Goal: Task Accomplishment & Management: Manage account settings

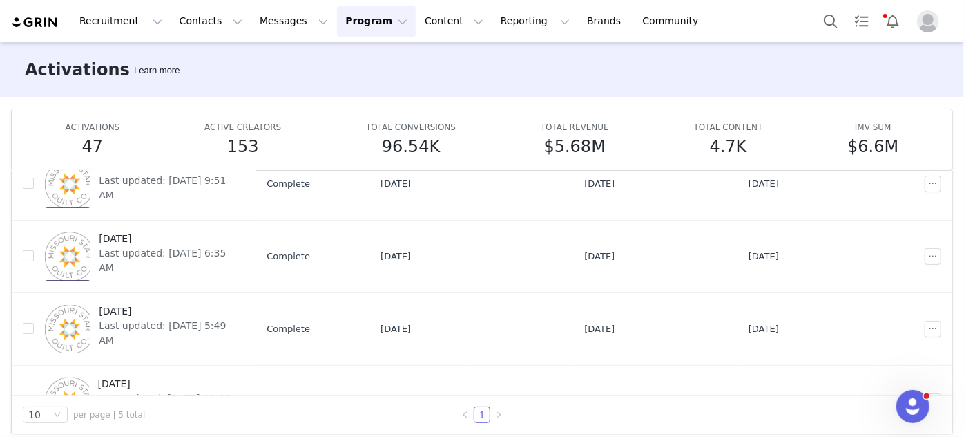
scroll to position [39, 0]
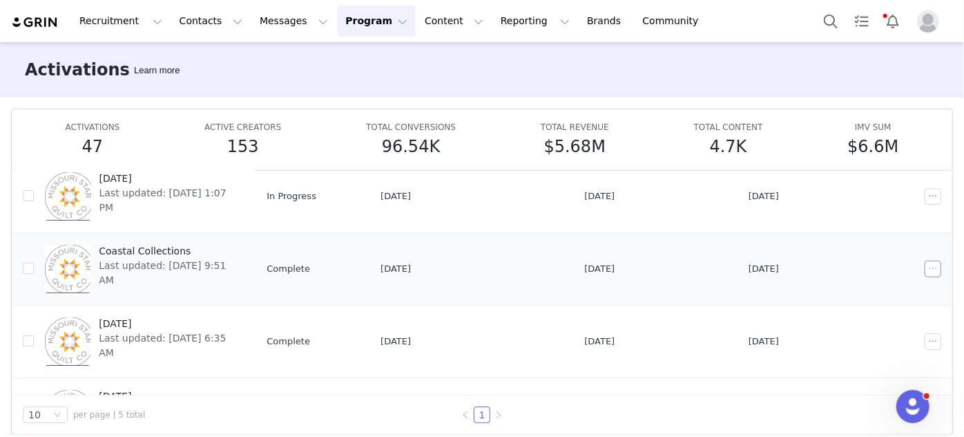
click at [925, 263] on button "button" at bounding box center [933, 268] width 17 height 17
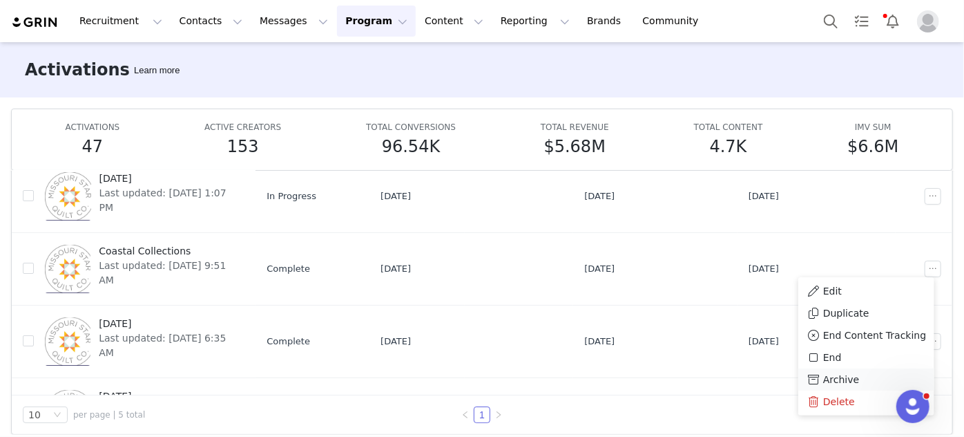
click at [849, 381] on span "Archive" at bounding box center [841, 379] width 36 height 15
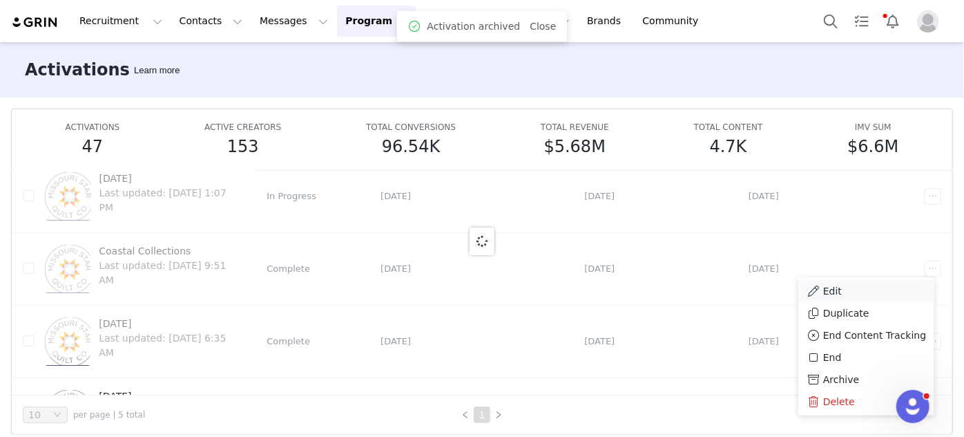
scroll to position [0, 0]
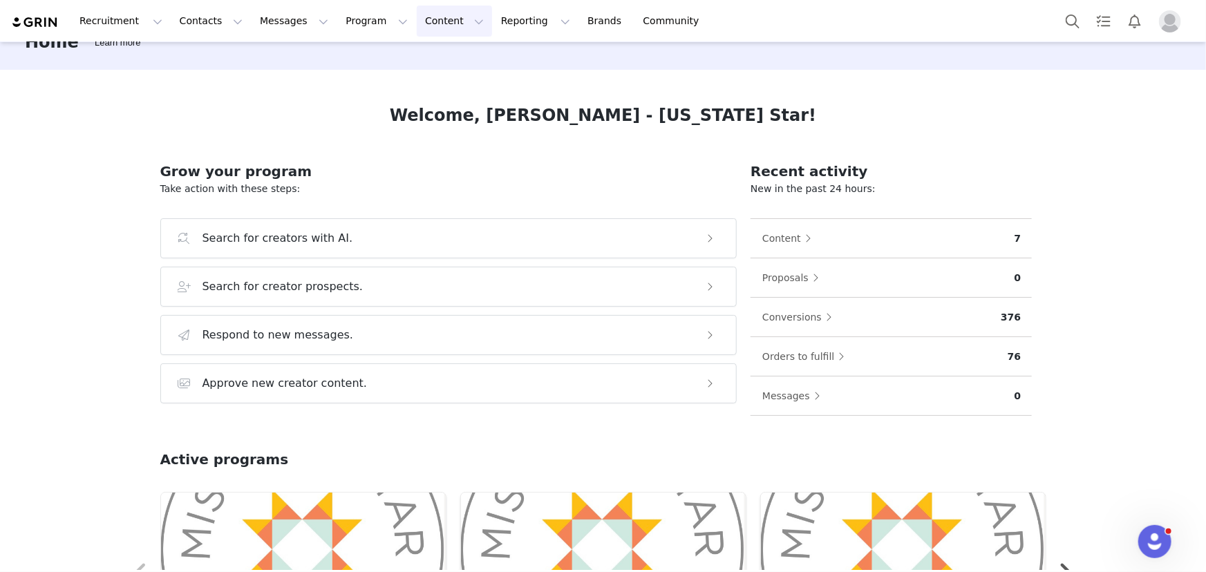
click at [417, 17] on button "Content Content" at bounding box center [454, 21] width 75 height 31
click at [387, 61] on p "Creator Content" at bounding box center [423, 61] width 77 height 15
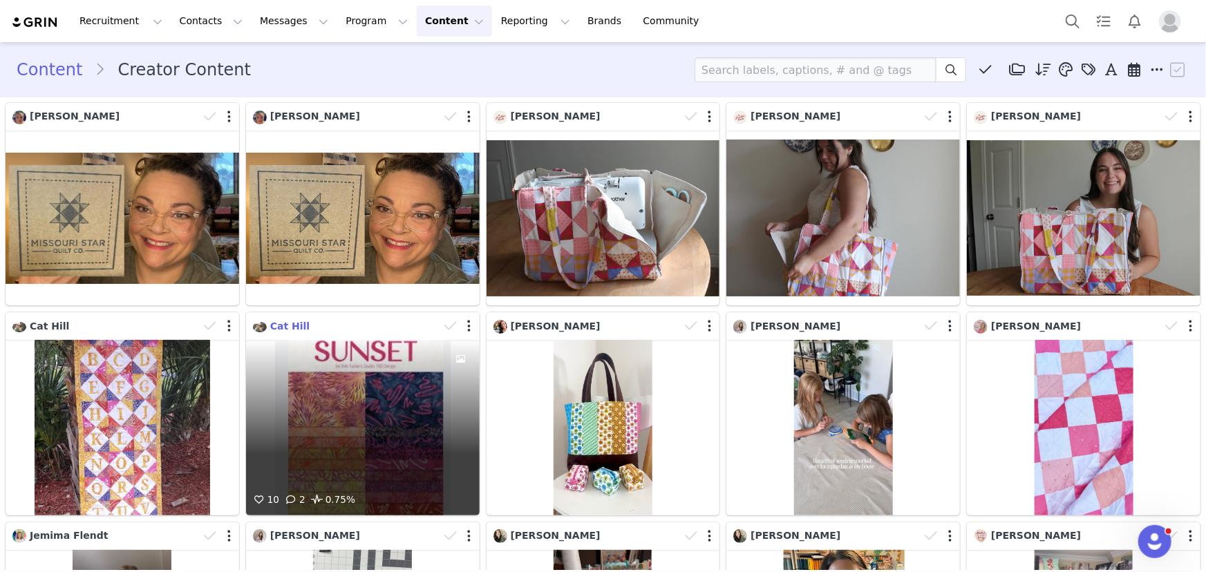
click at [287, 323] on span "Cat Hill" at bounding box center [289, 326] width 39 height 11
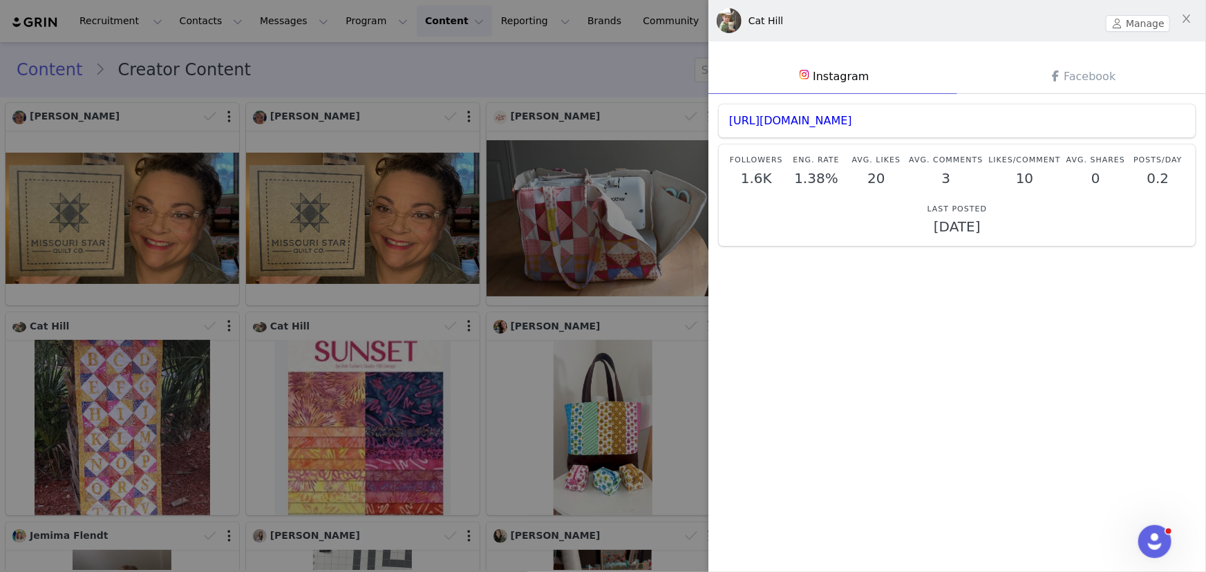
click at [307, 394] on div at bounding box center [603, 286] width 1206 height 572
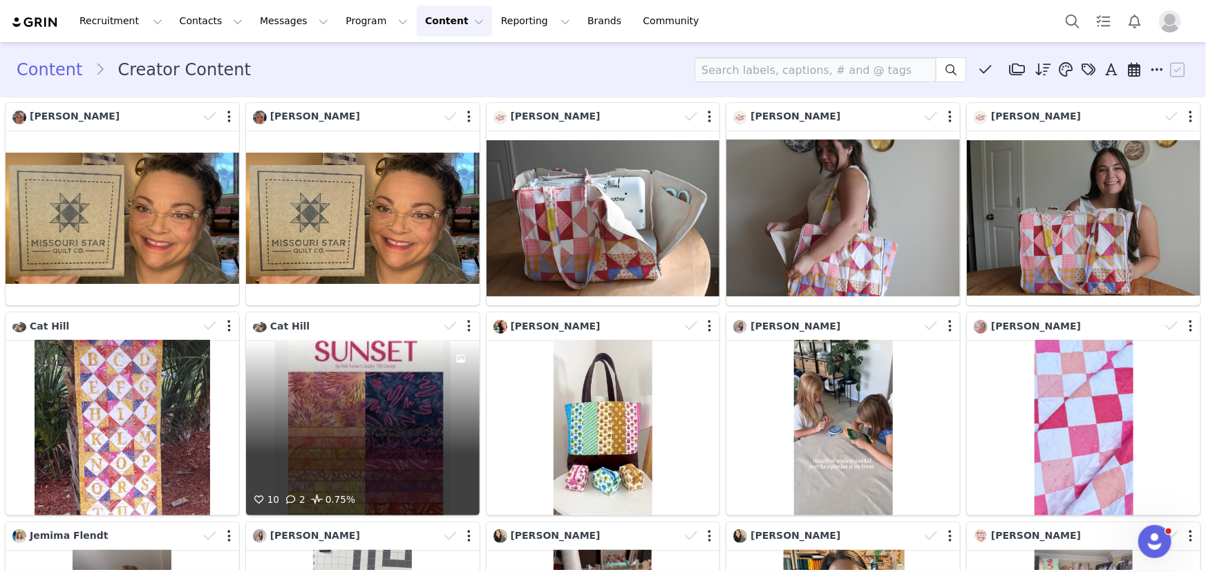
click at [341, 397] on div "10 2 0.75%" at bounding box center [363, 427] width 234 height 175
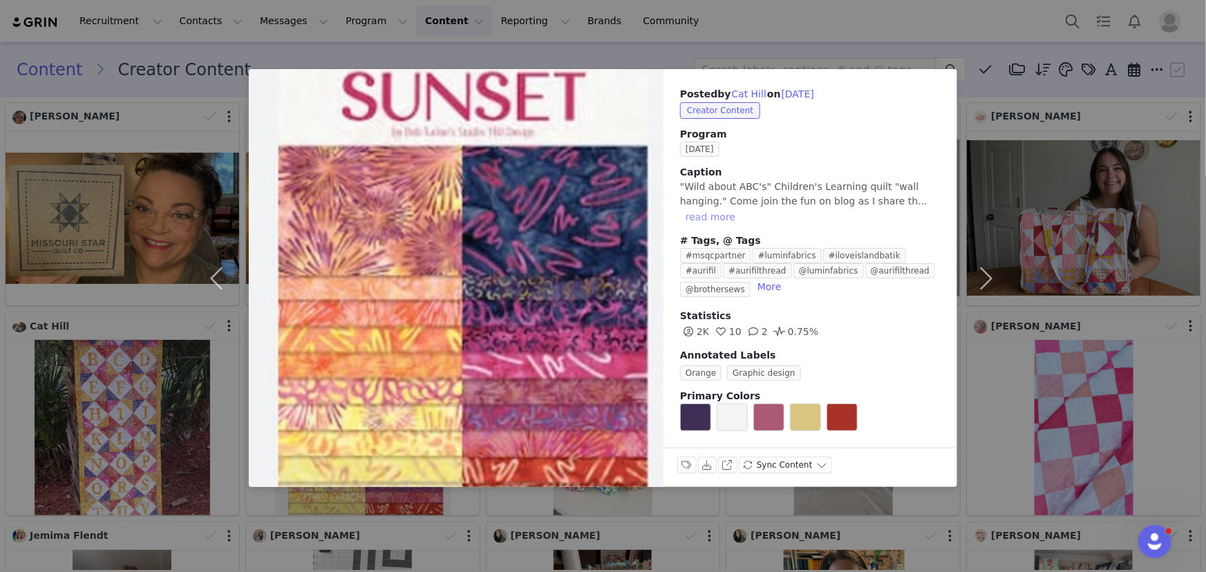
click at [741, 209] on button "read more" at bounding box center [710, 217] width 61 height 17
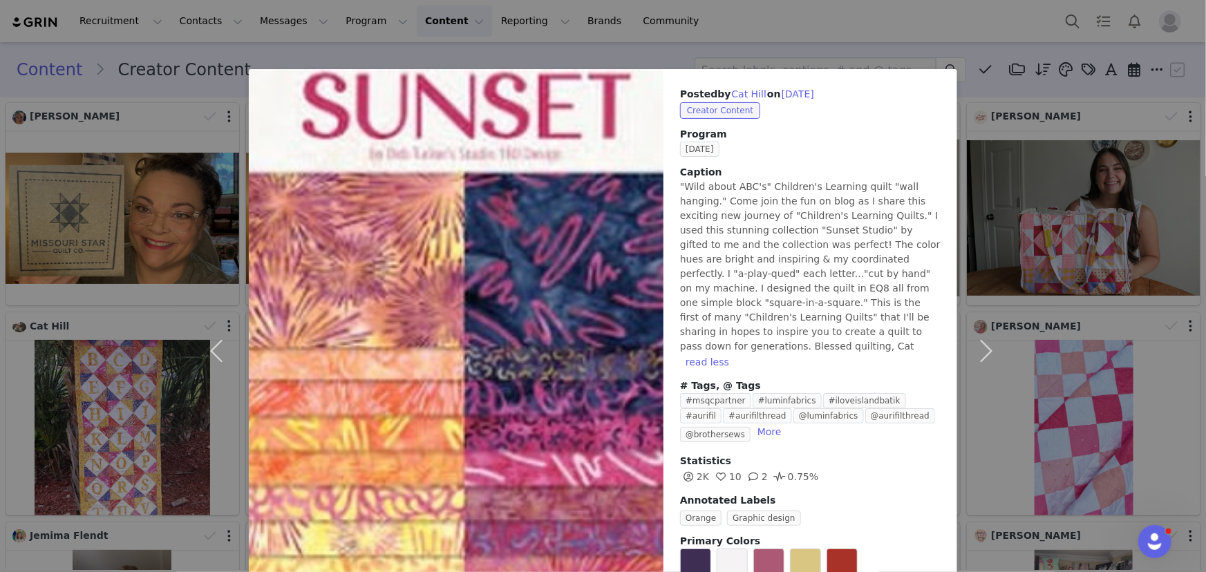
click at [767, 33] on div "Posted by Cat Hill on [DATE] Creator Content Program [DATE] Caption "Wild about…" at bounding box center [603, 286] width 1206 height 572
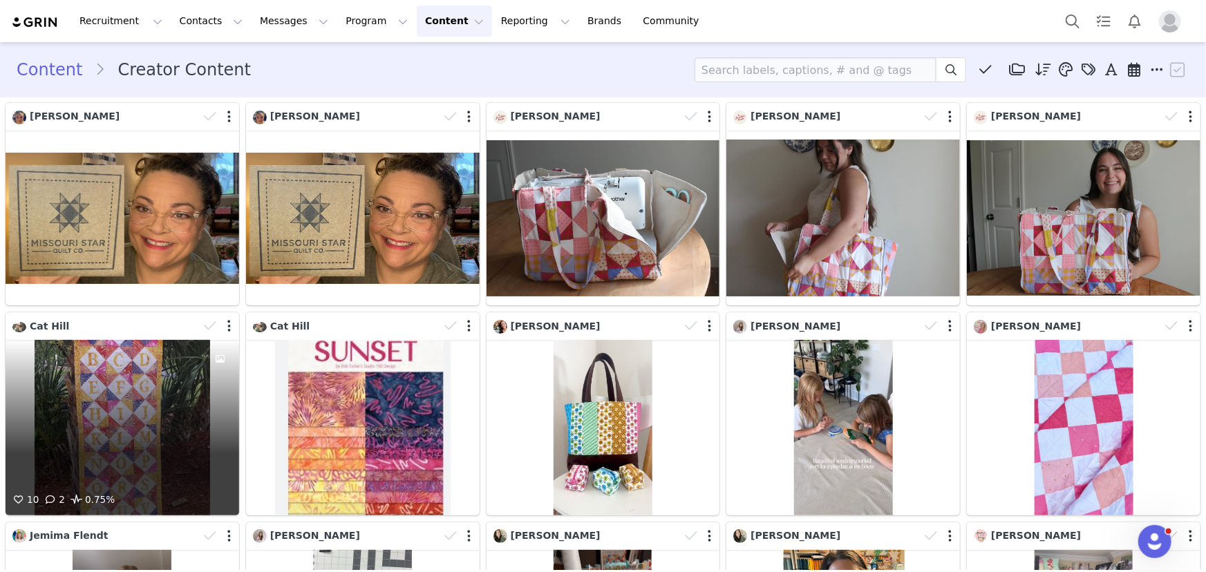
click at [155, 392] on div "10 2 0.75%" at bounding box center [123, 427] width 234 height 175
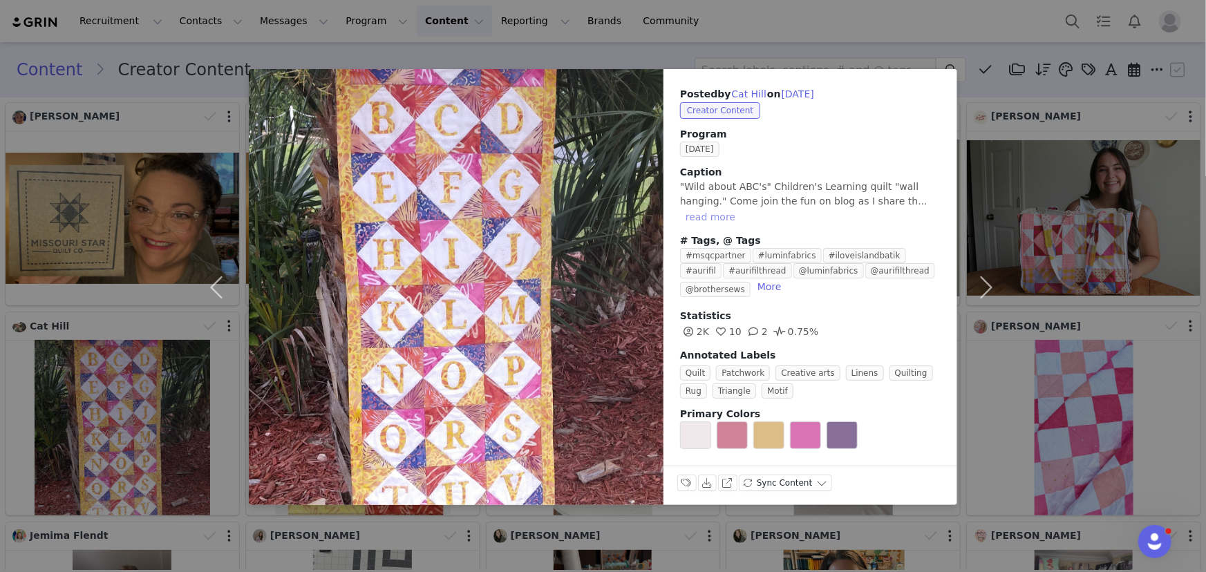
click at [741, 209] on button "read more" at bounding box center [710, 217] width 61 height 17
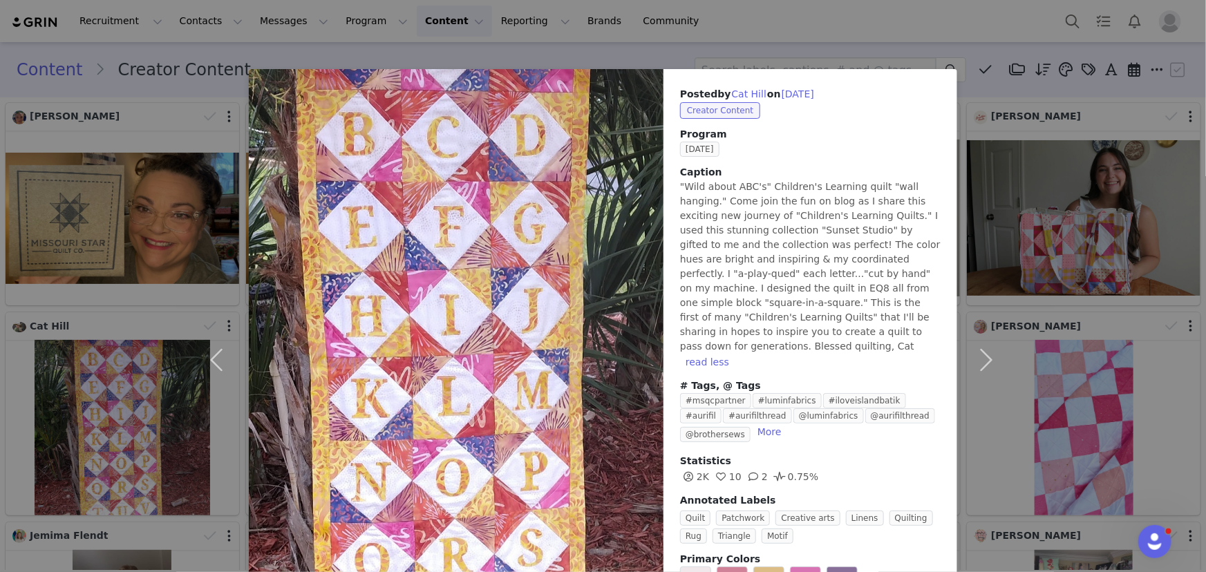
click at [447, 45] on div "Posted by Cat Hill on [DATE] Creator Content Program [DATE] Caption "Wild about…" at bounding box center [603, 286] width 1206 height 572
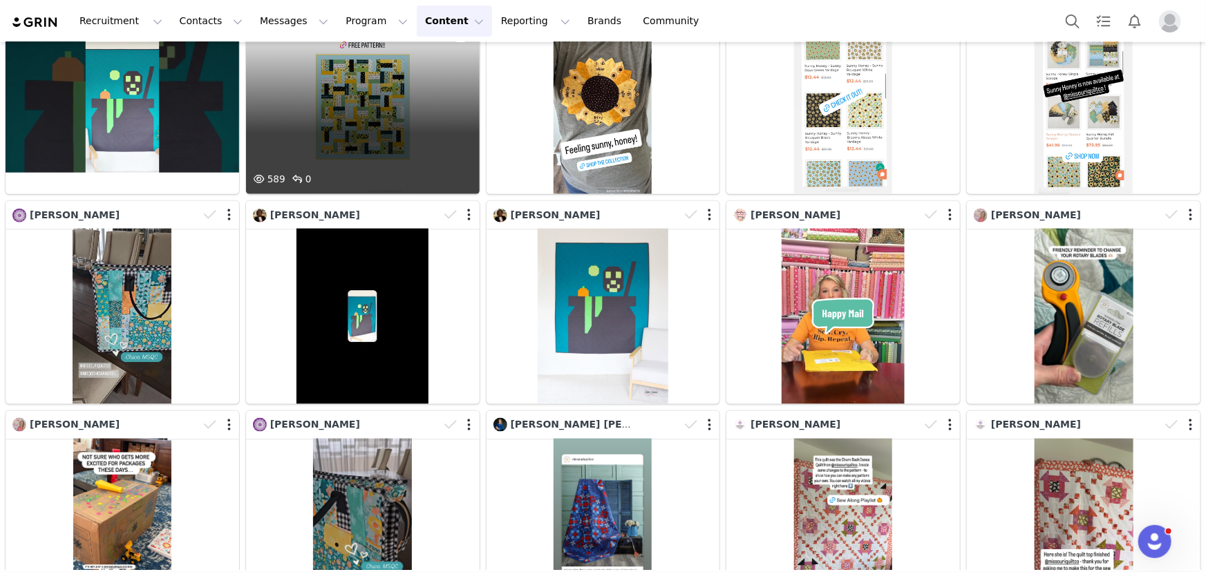
scroll to position [753, 0]
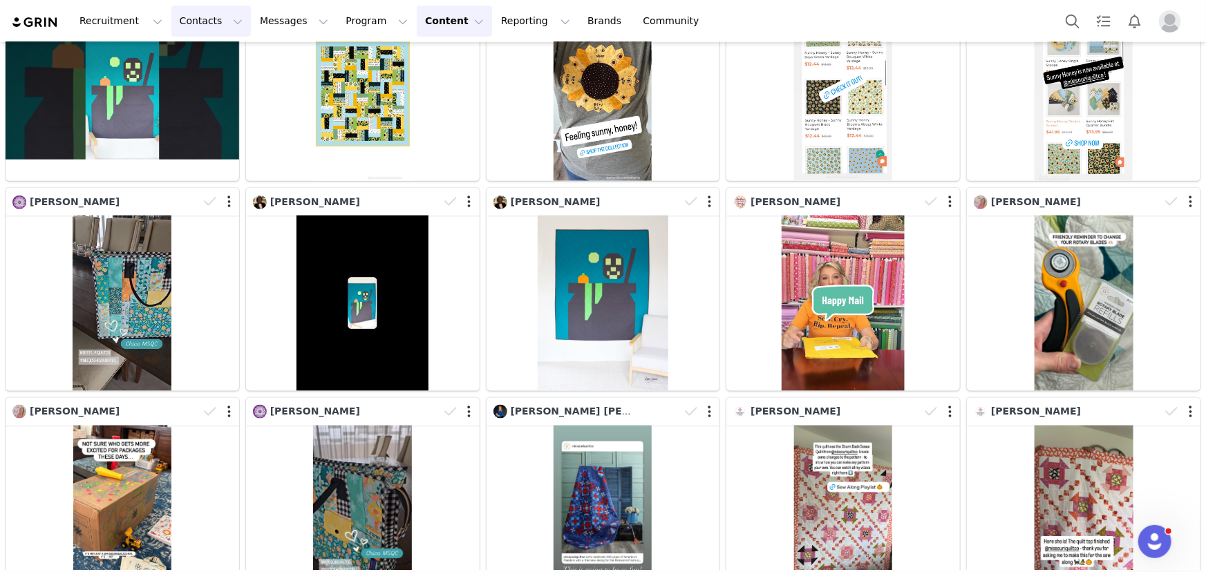
click at [176, 18] on button "Contacts Contacts" at bounding box center [210, 21] width 79 height 31
click at [190, 113] on p "Applicants" at bounding box center [194, 112] width 50 height 15
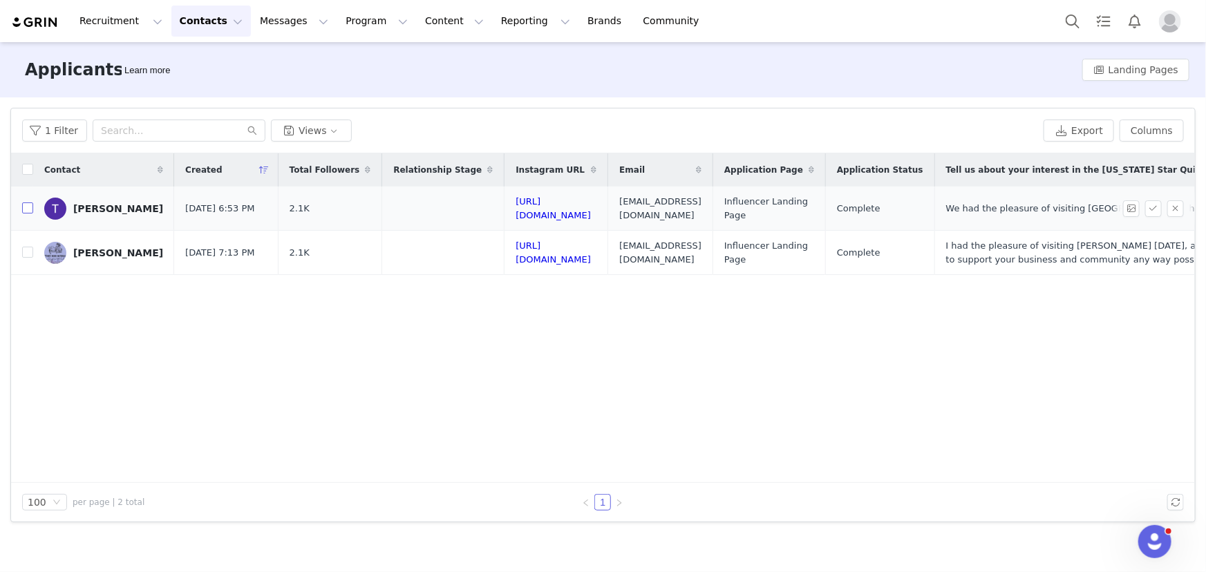
click at [30, 207] on input "checkbox" at bounding box center [27, 207] width 11 height 11
checkbox input "true"
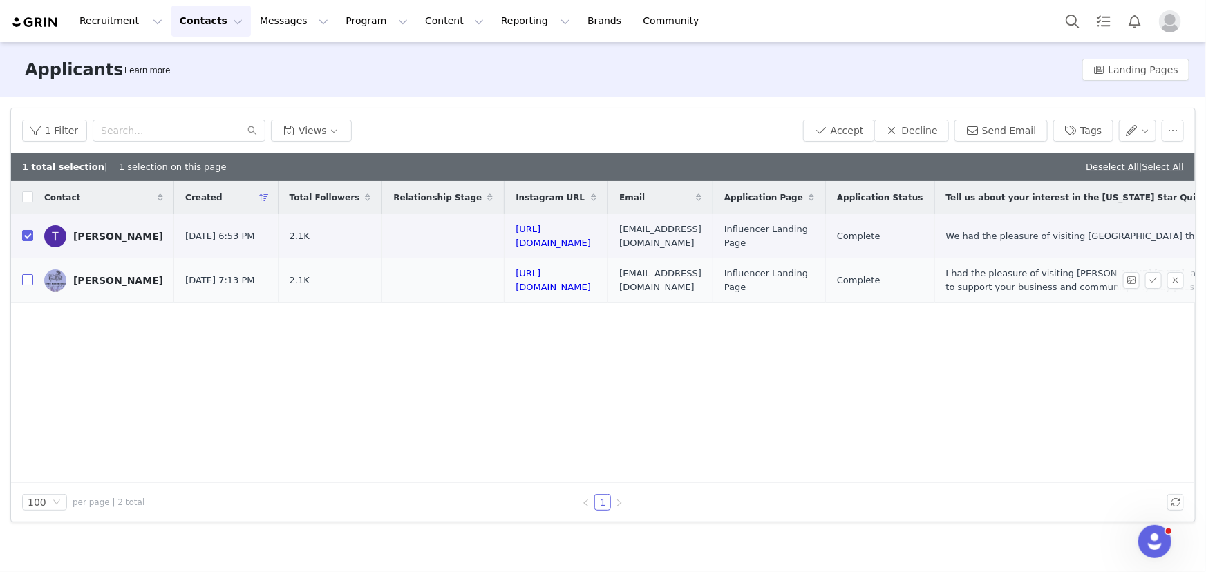
click at [27, 283] on input "checkbox" at bounding box center [27, 279] width 11 height 11
checkbox input "true"
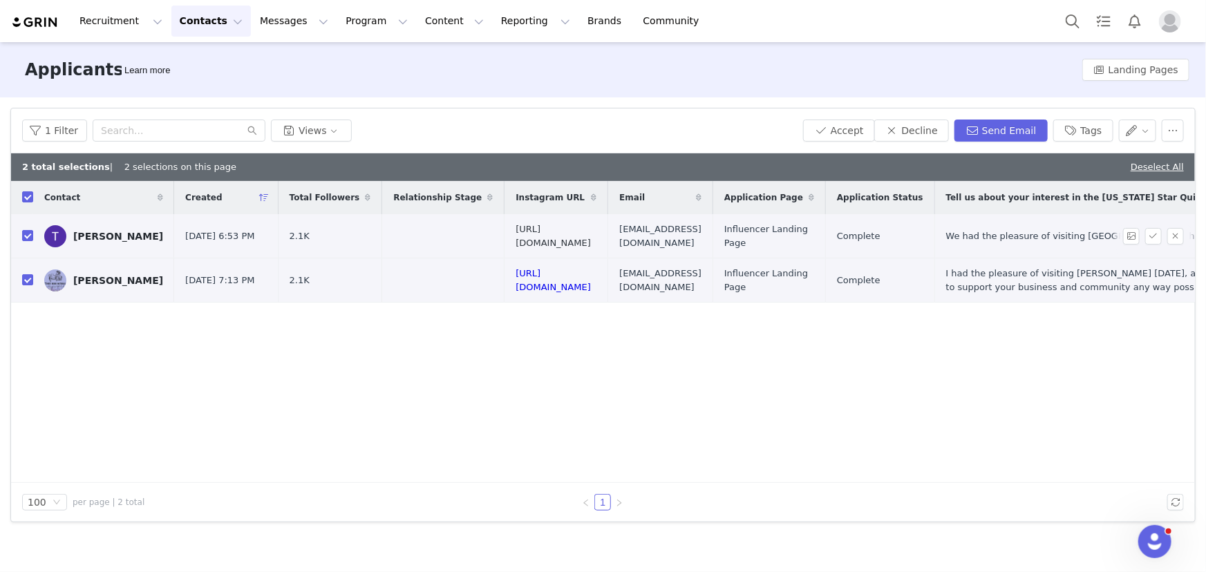
click at [528, 236] on link "[URL][DOMAIN_NAME]" at bounding box center [552, 236] width 75 height 24
click at [935, 126] on button "Decline" at bounding box center [911, 131] width 75 height 22
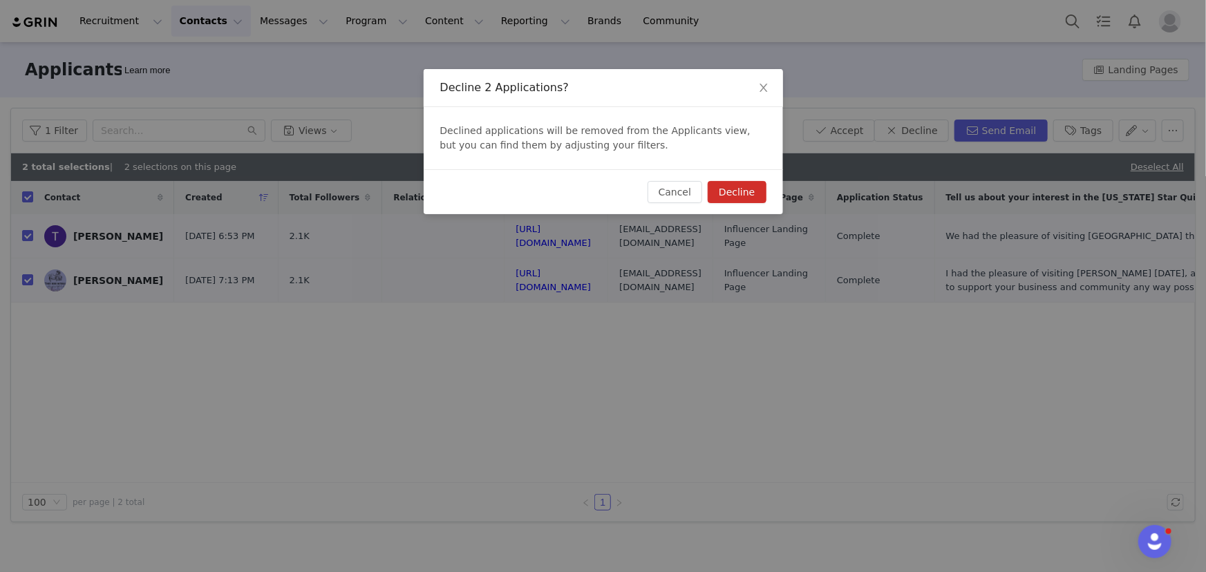
click at [748, 189] on button "Decline" at bounding box center [736, 192] width 58 height 22
checkbox input "false"
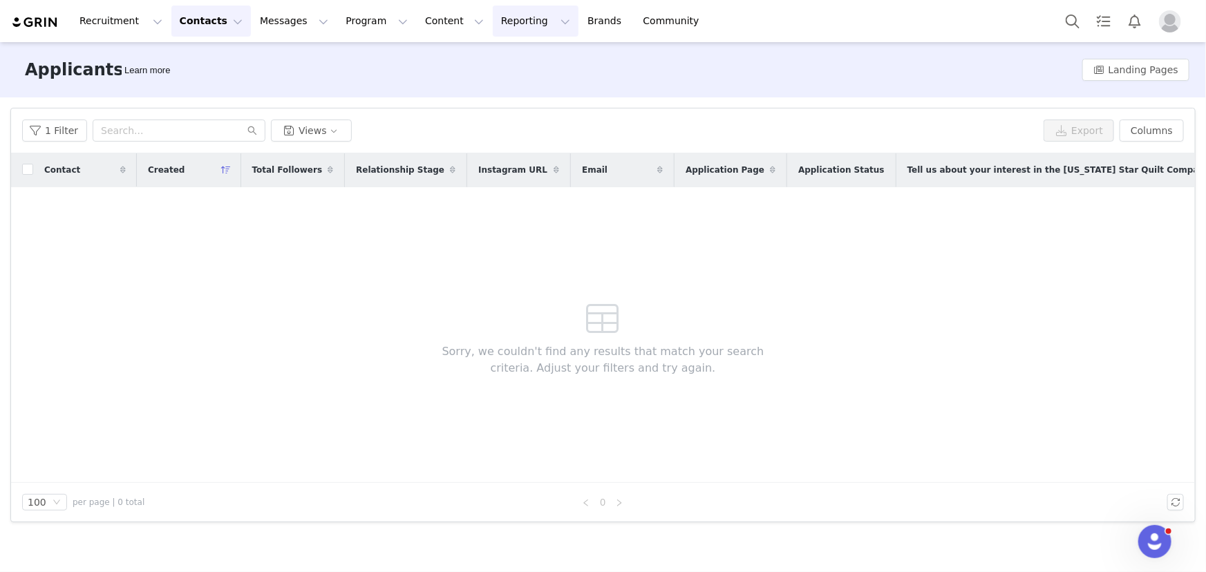
click at [493, 22] on button "Reporting Reporting" at bounding box center [536, 21] width 86 height 31
click at [337, 22] on button "Program Program" at bounding box center [376, 21] width 79 height 31
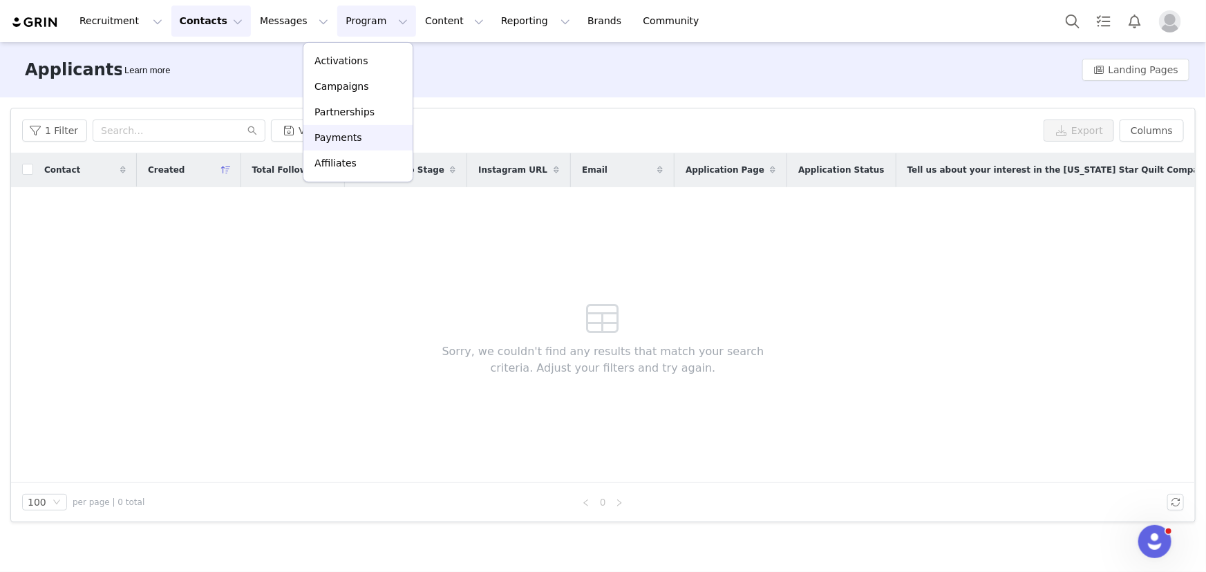
click at [337, 131] on p "Payments" at bounding box center [338, 138] width 48 height 15
